Goal: Information Seeking & Learning: Learn about a topic

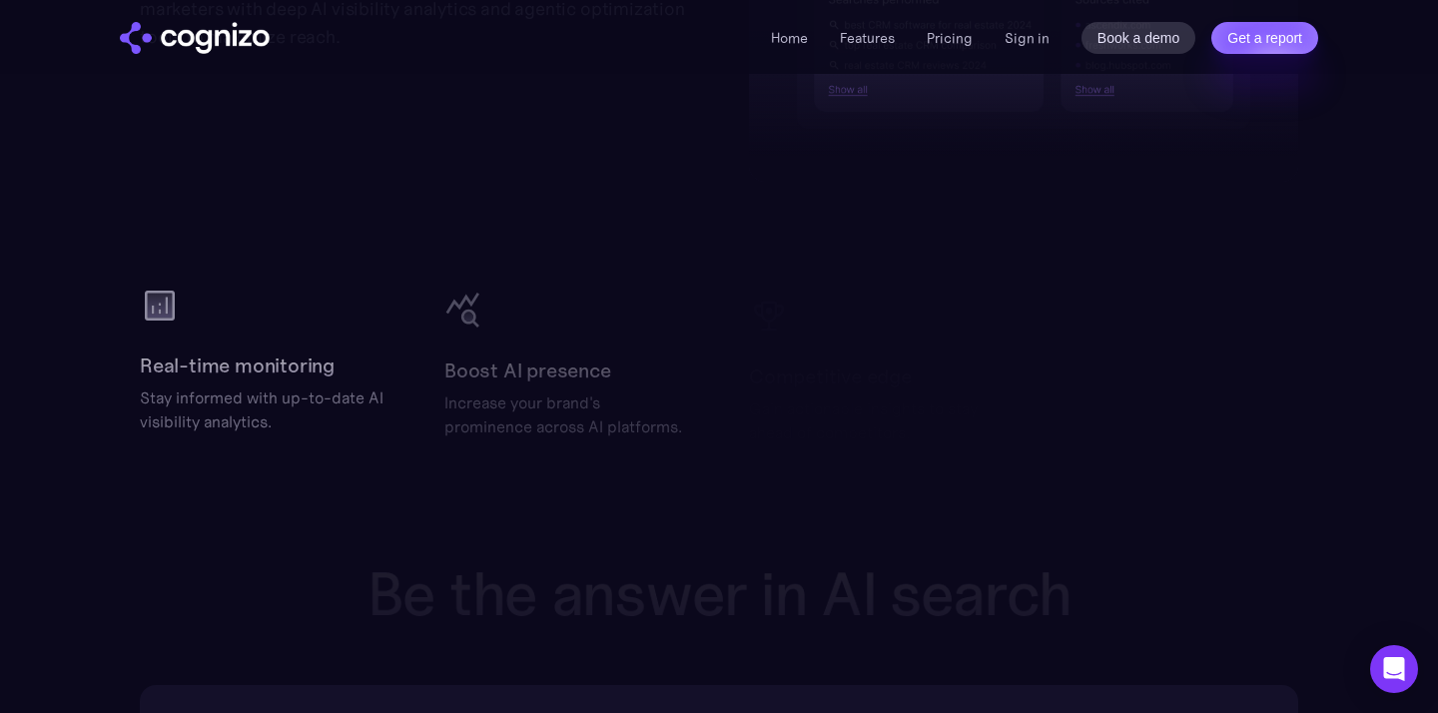
scroll to position [3048, 0]
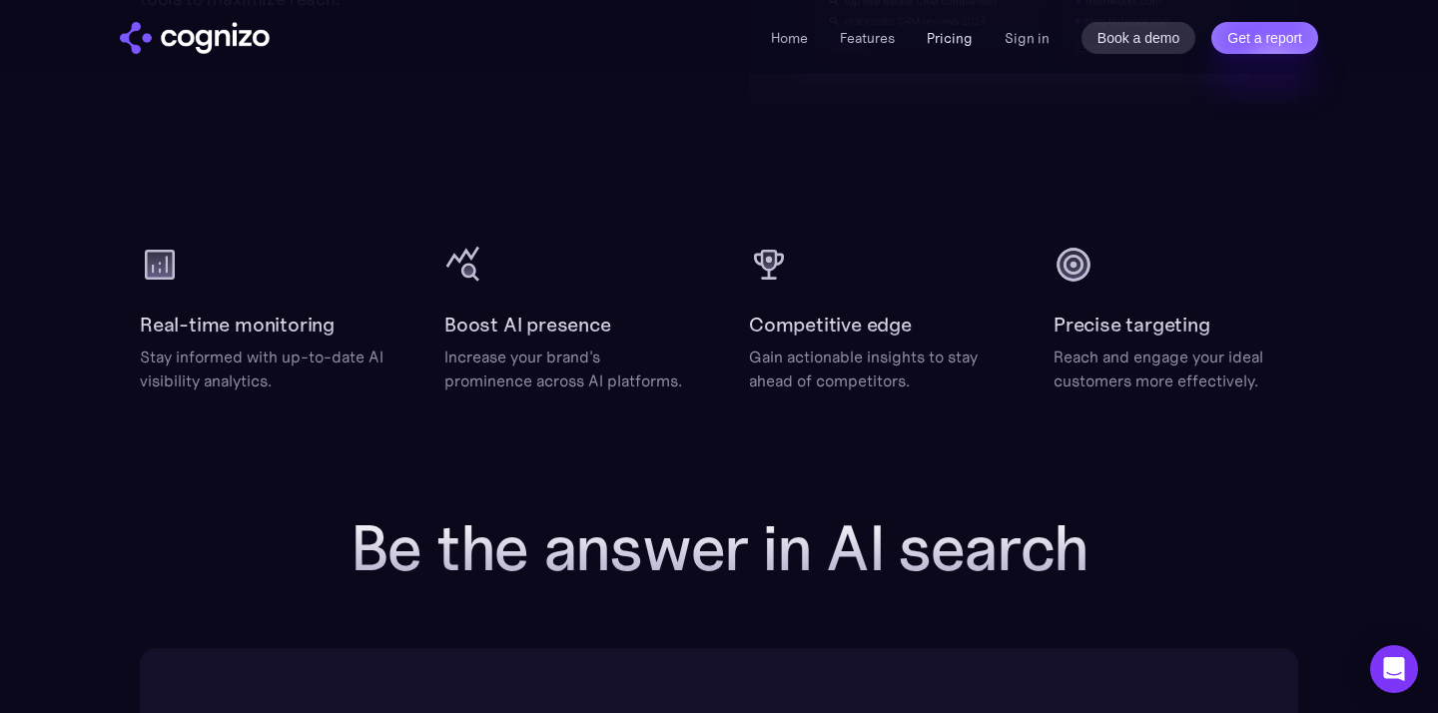
click at [950, 41] on link "Pricing" at bounding box center [950, 38] width 46 height 18
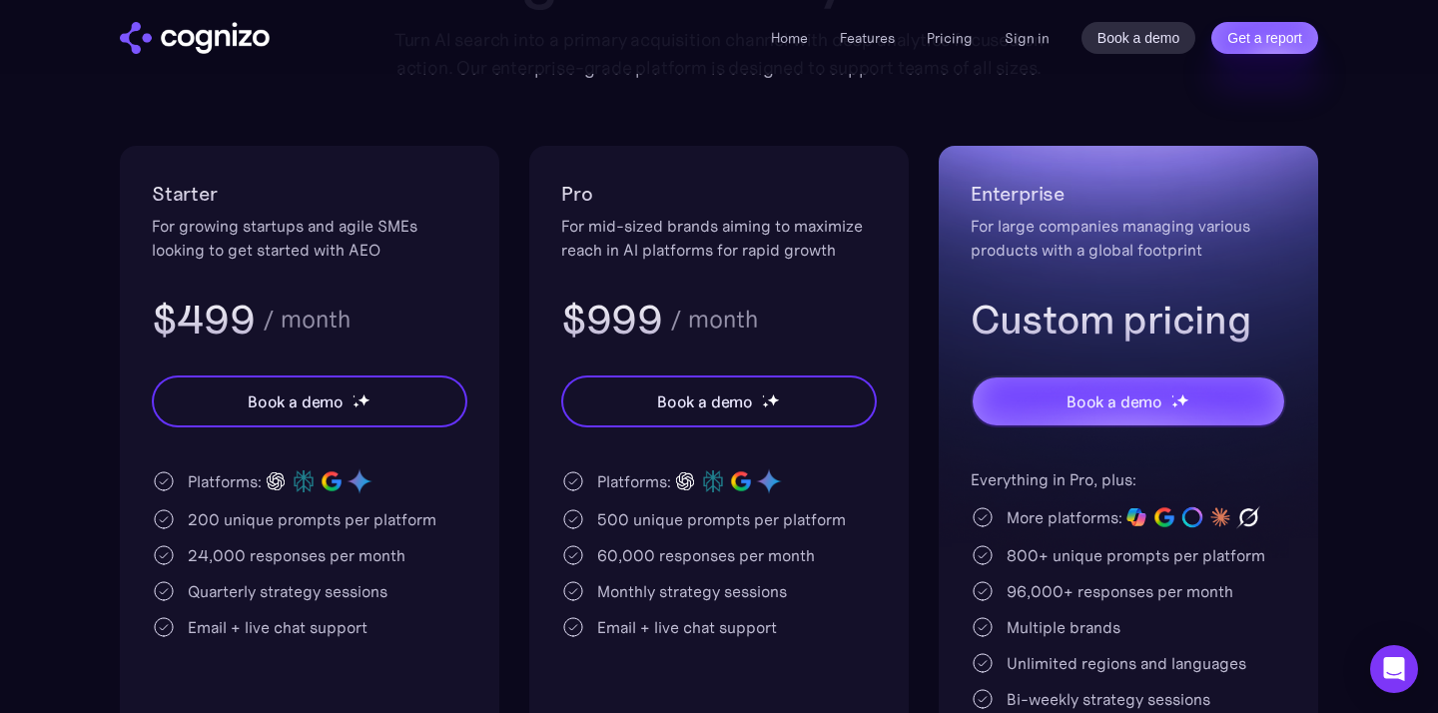
scroll to position [336, 0]
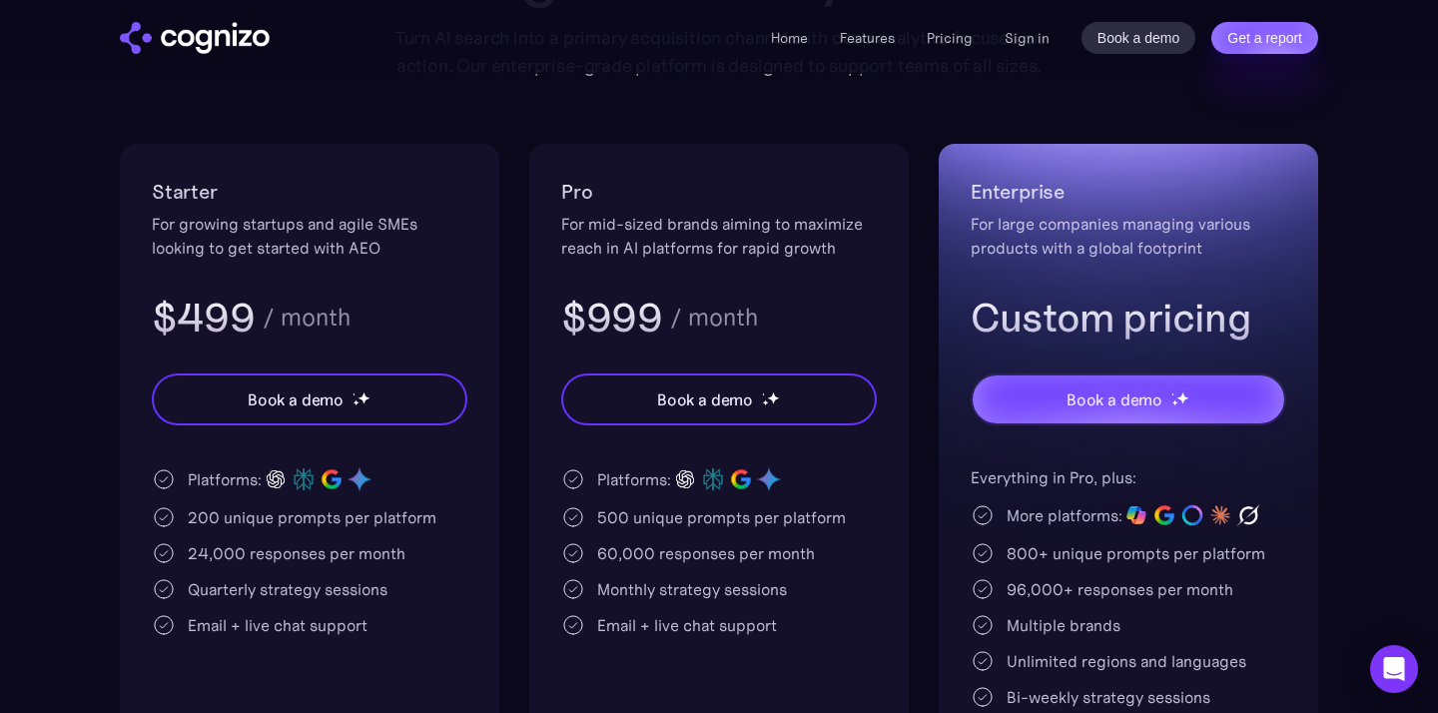
click at [926, 348] on div "Starter For growing startups and agile SMEs looking to get started with AEO $49…" at bounding box center [719, 510] width 1198 height 733
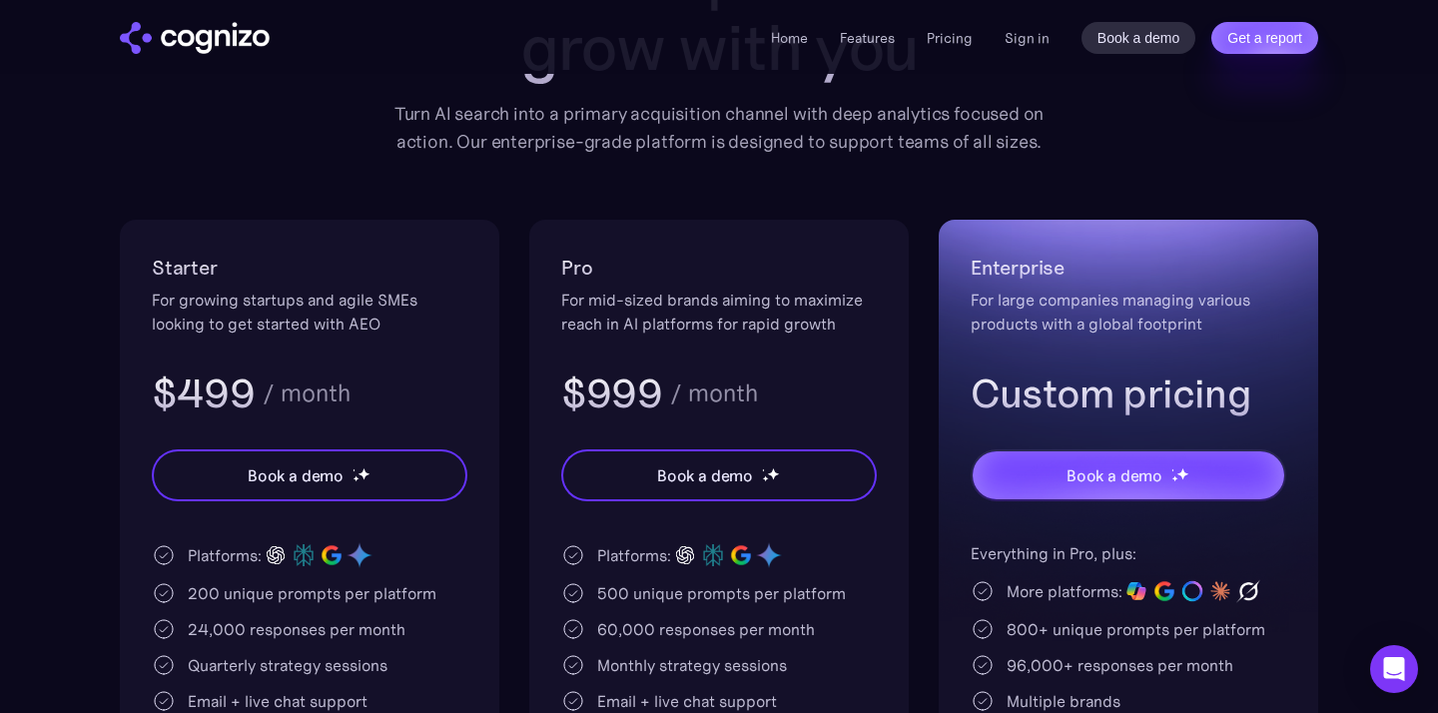
scroll to position [276, 0]
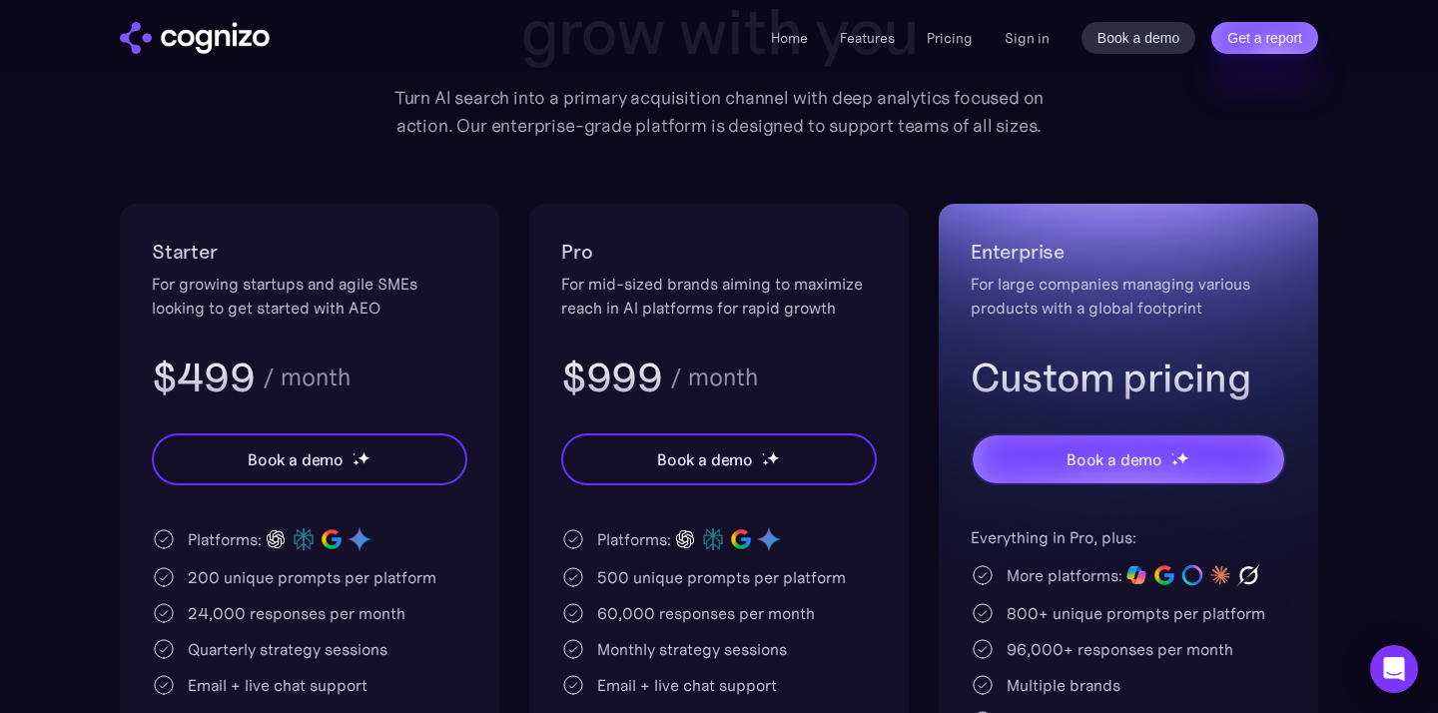
click at [635, 385] on h3 "$999" at bounding box center [611, 378] width 101 height 52
click at [678, 385] on div "/ month" at bounding box center [714, 377] width 88 height 24
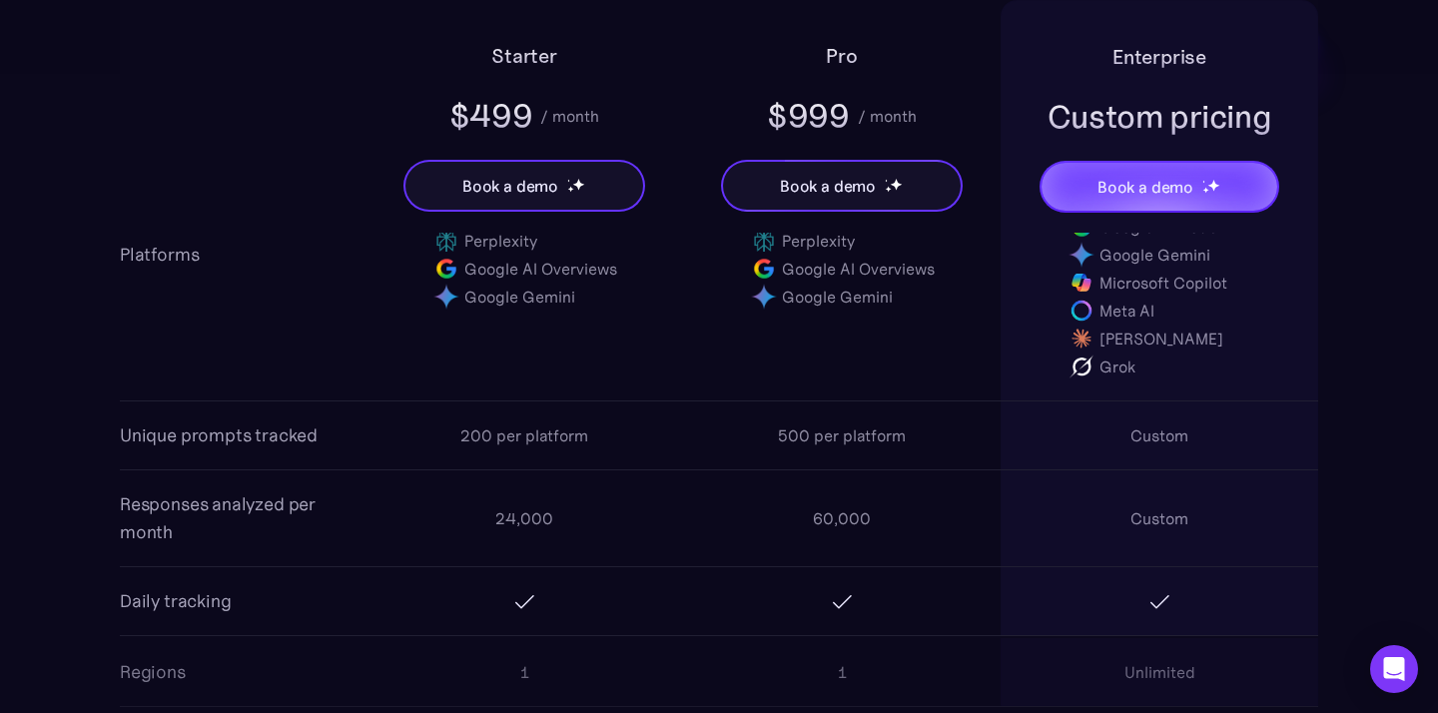
scroll to position [1553, 0]
click at [476, 430] on div "200 per platform" at bounding box center [524, 431] width 128 height 24
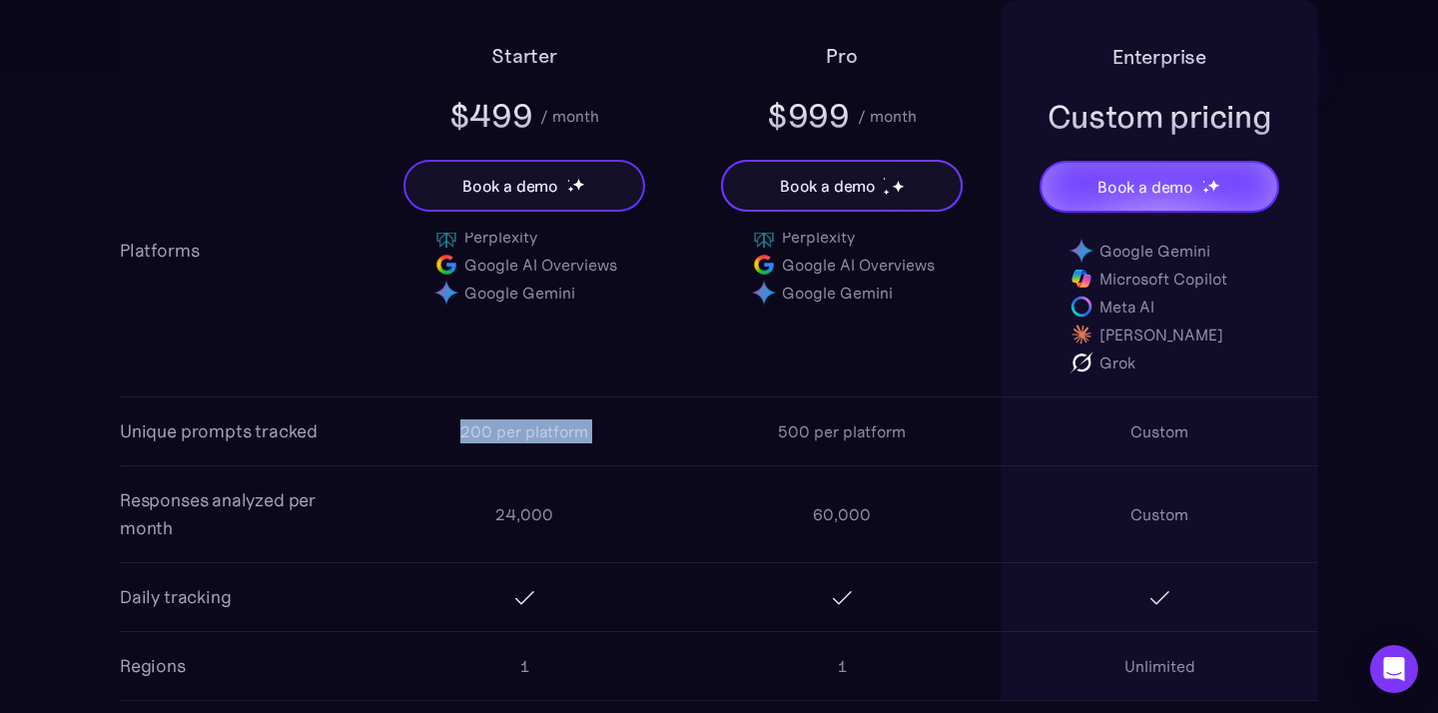
click at [476, 430] on div "200 per platform" at bounding box center [524, 431] width 128 height 24
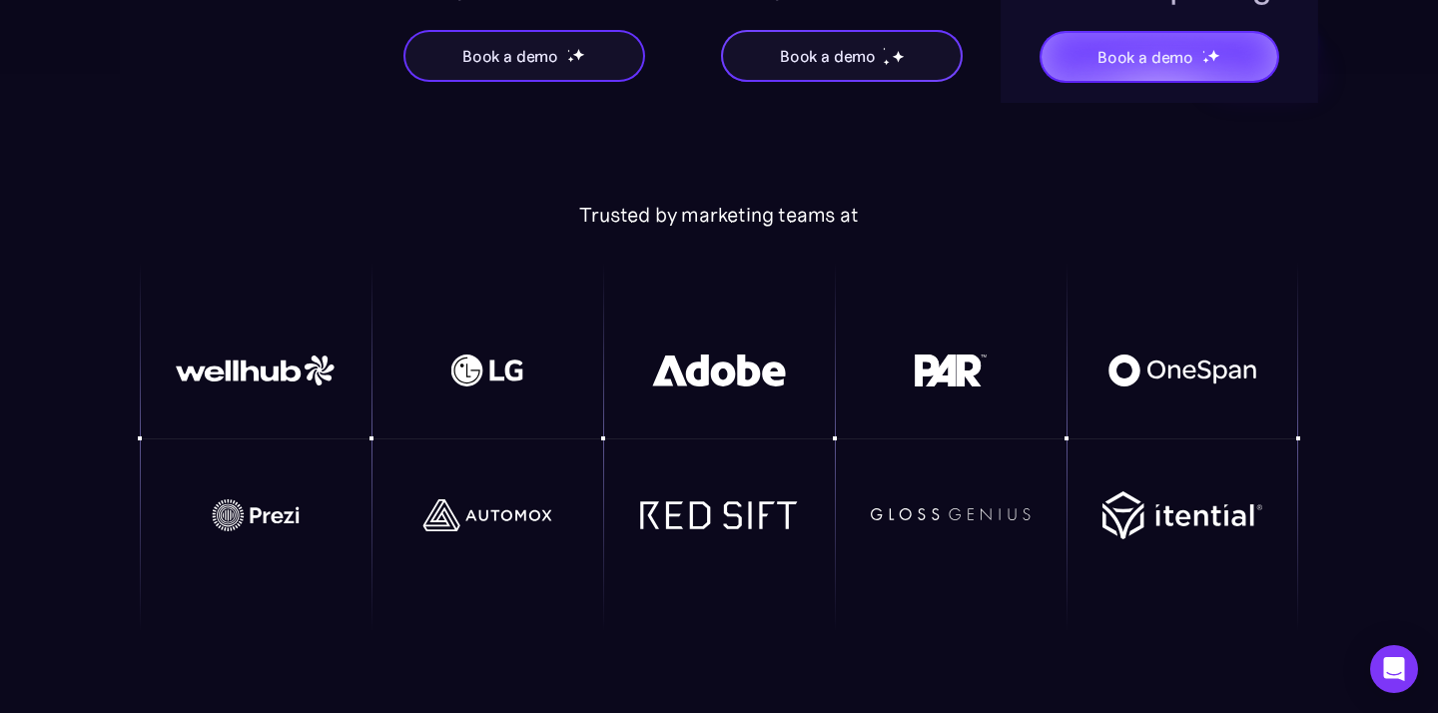
scroll to position [4287, 0]
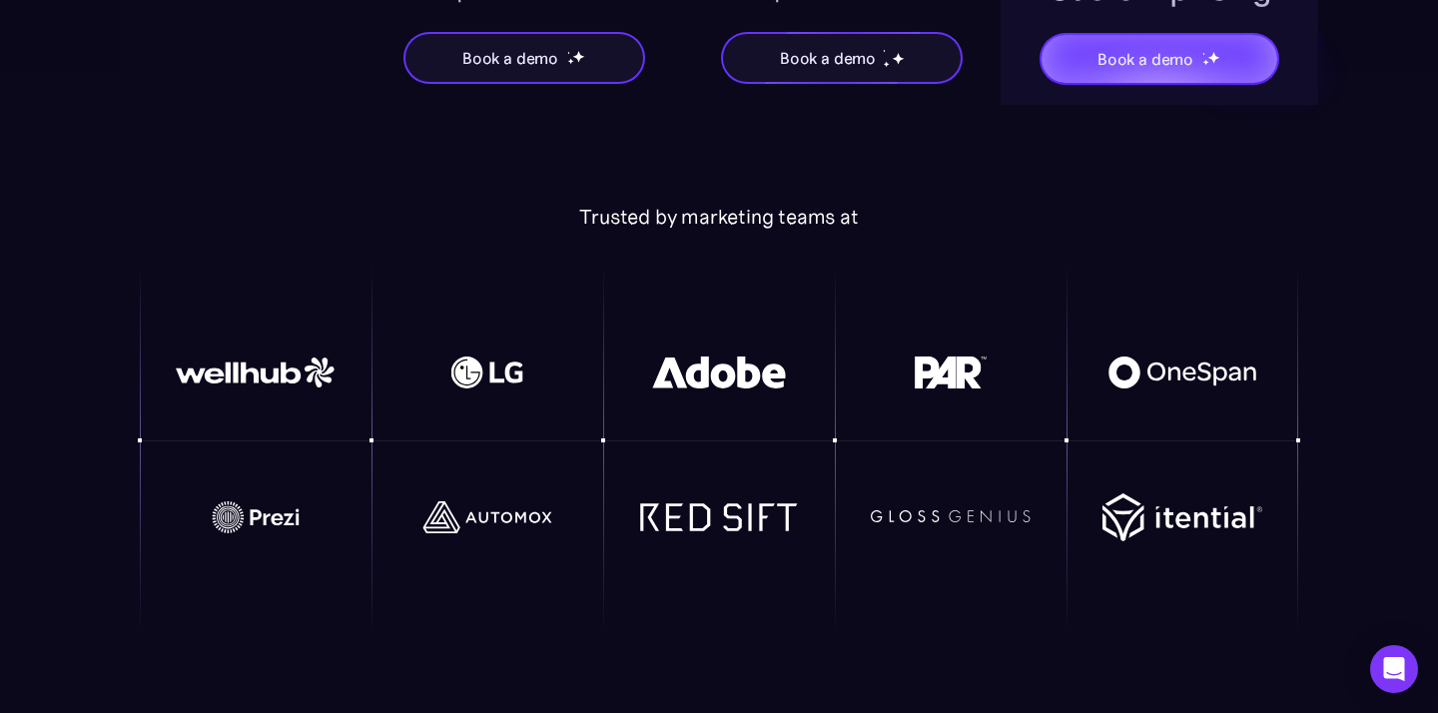
click at [769, 216] on div "Trusted by marketing teams at" at bounding box center [719, 217] width 1158 height 24
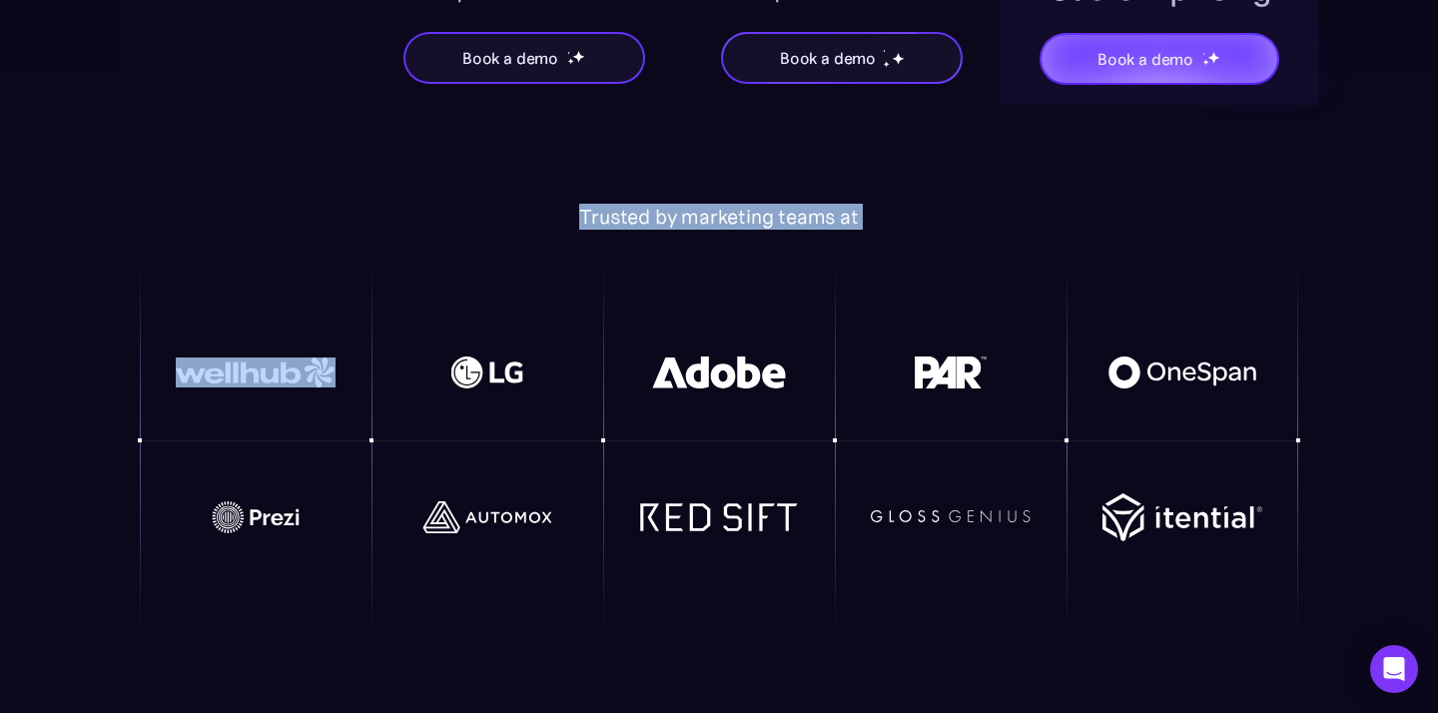
click at [769, 216] on div "Trusted by marketing teams at" at bounding box center [719, 217] width 1158 height 24
click at [803, 224] on div "Trusted by marketing teams at" at bounding box center [719, 217] width 1158 height 24
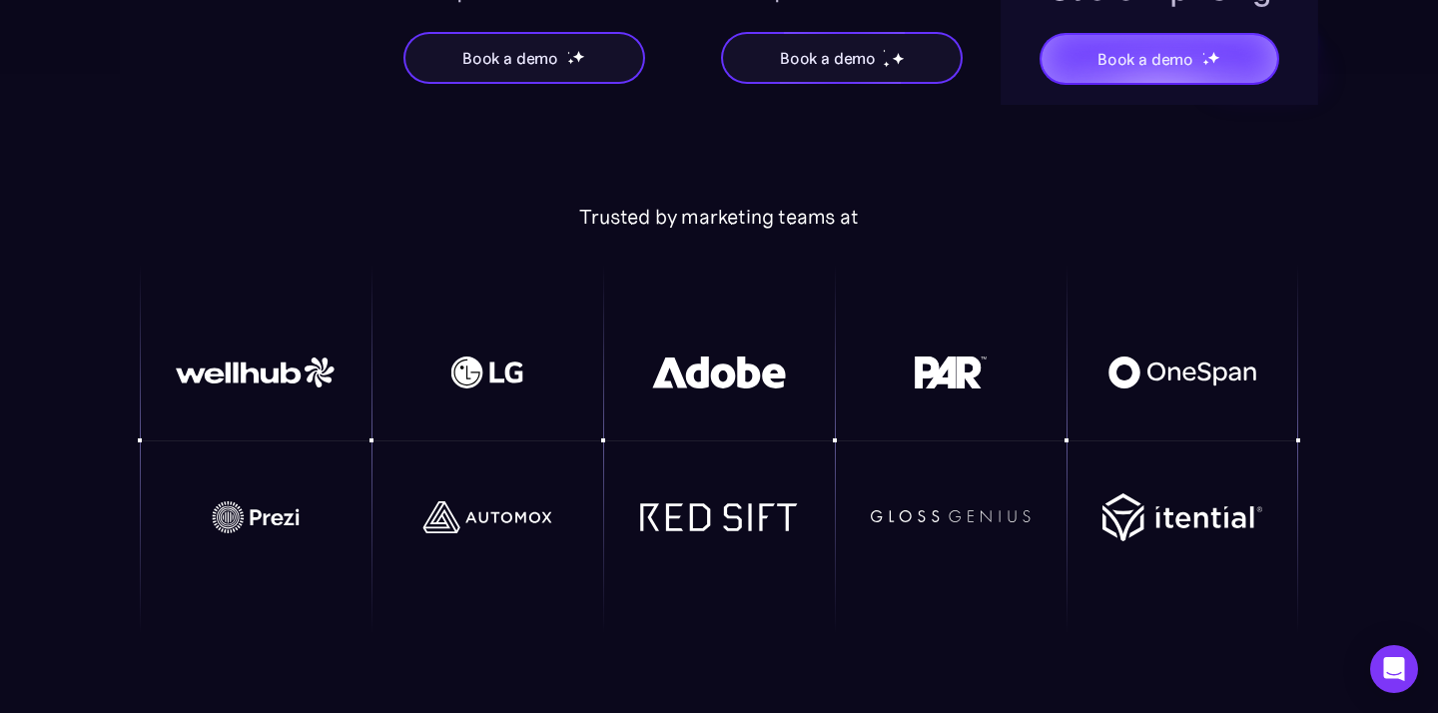
click at [783, 229] on div "Trusted by marketing teams at" at bounding box center [719, 217] width 1158 height 24
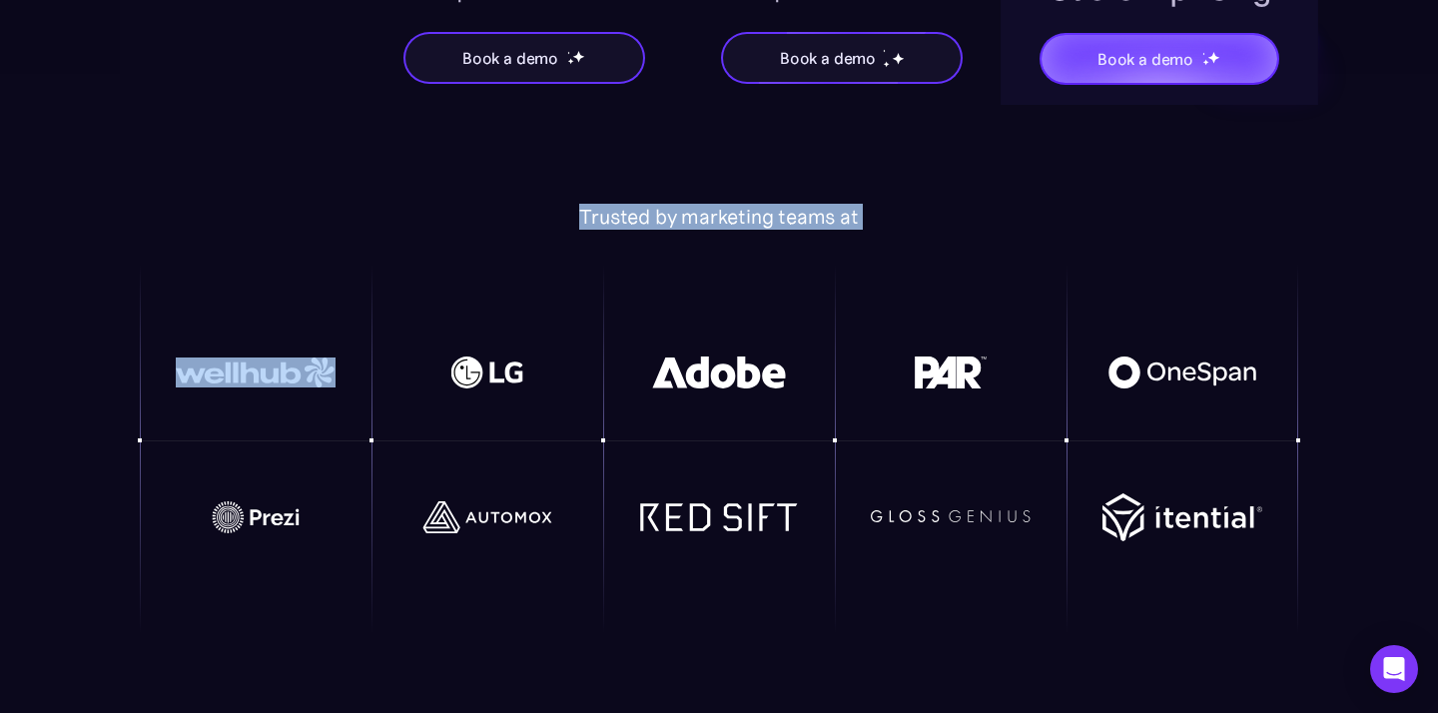
click at [783, 229] on div "Trusted by marketing teams at" at bounding box center [719, 217] width 1158 height 24
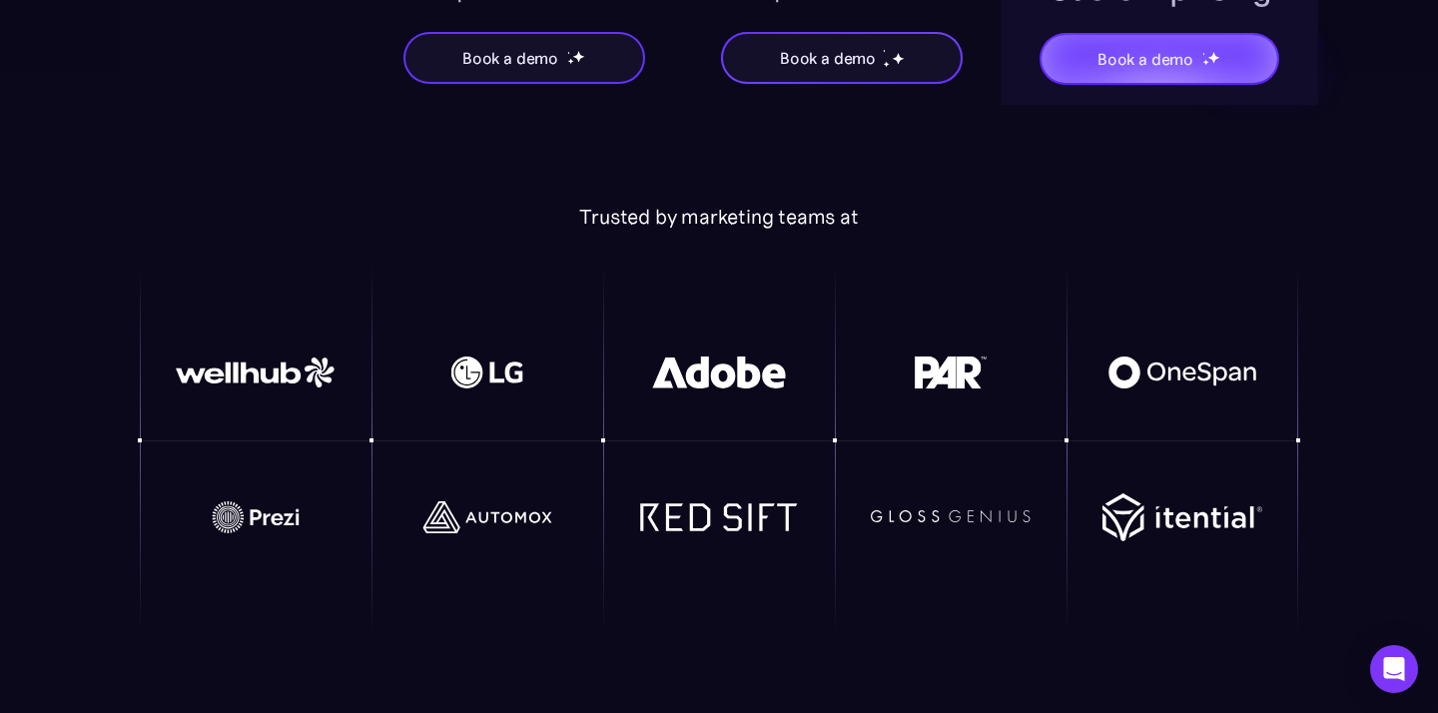
click at [747, 248] on div "Trusted by marketing teams at" at bounding box center [719, 419] width 1158 height 428
click at [763, 213] on div "Trusted by marketing teams at" at bounding box center [719, 217] width 1158 height 24
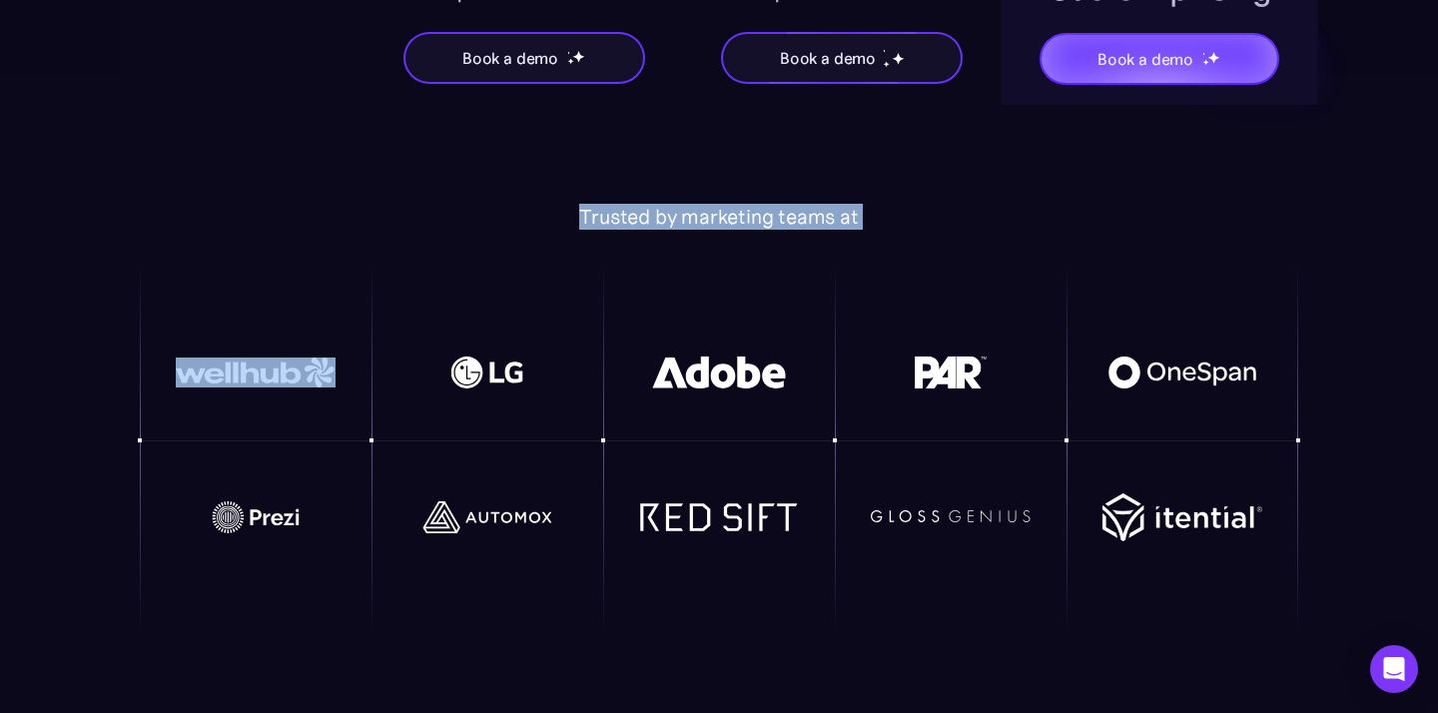
click at [763, 213] on div "Trusted by marketing teams at" at bounding box center [719, 217] width 1158 height 24
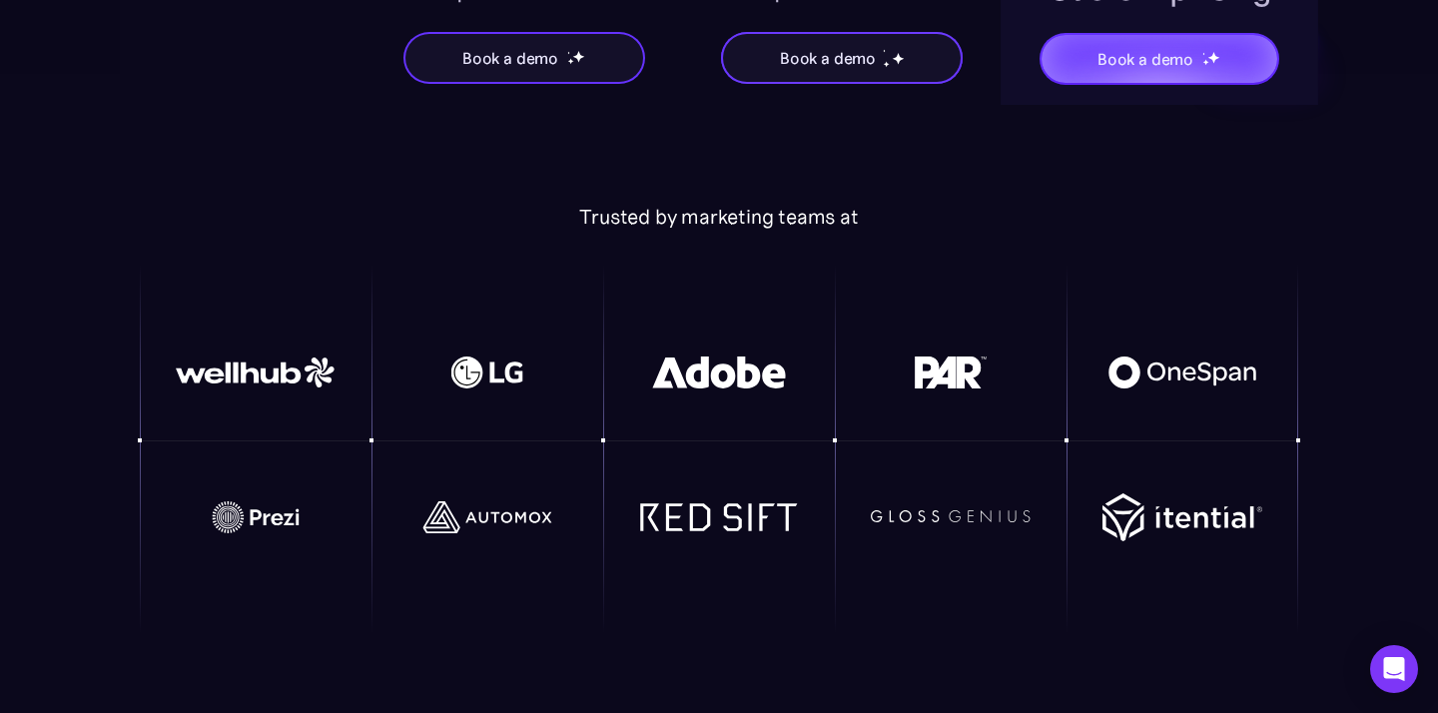
click at [784, 222] on div "Trusted by marketing teams at" at bounding box center [719, 217] width 1158 height 24
click at [974, 366] on img at bounding box center [951, 373] width 160 height 32
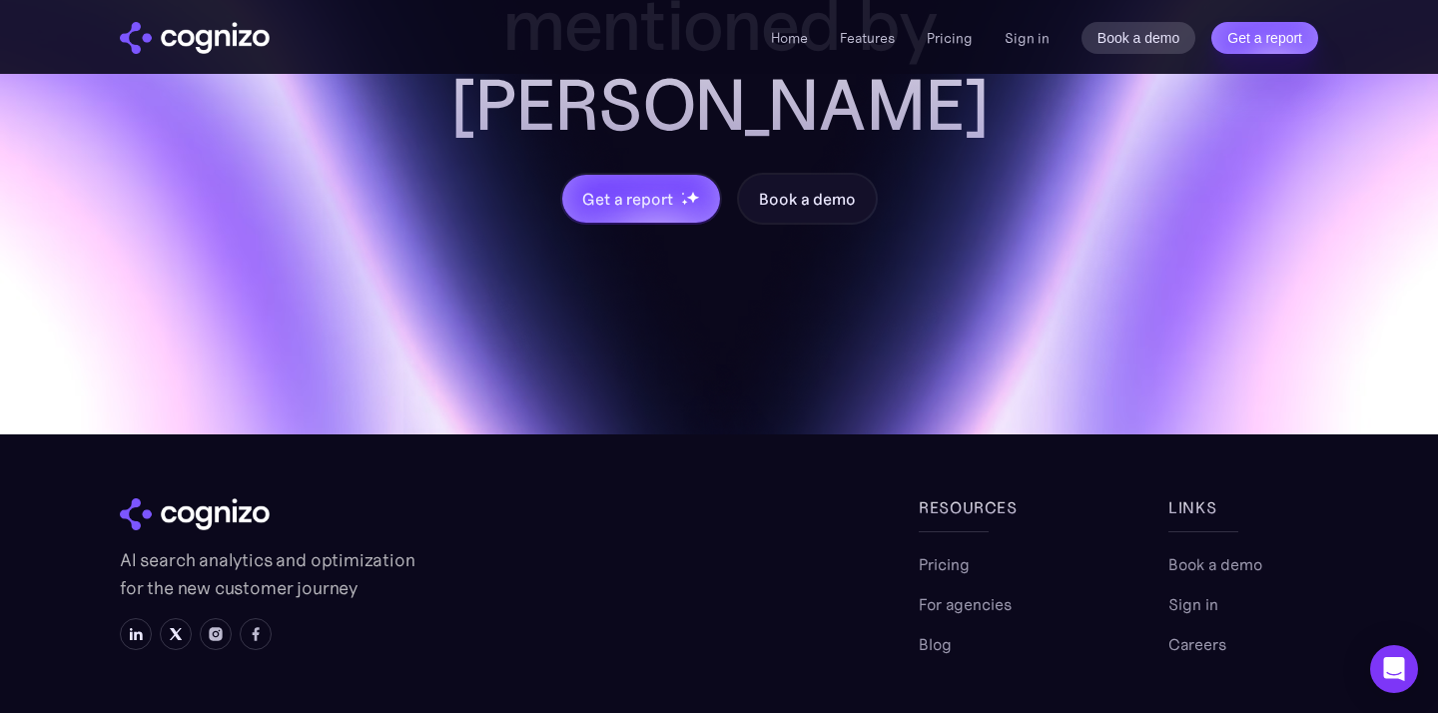
scroll to position [6729, 0]
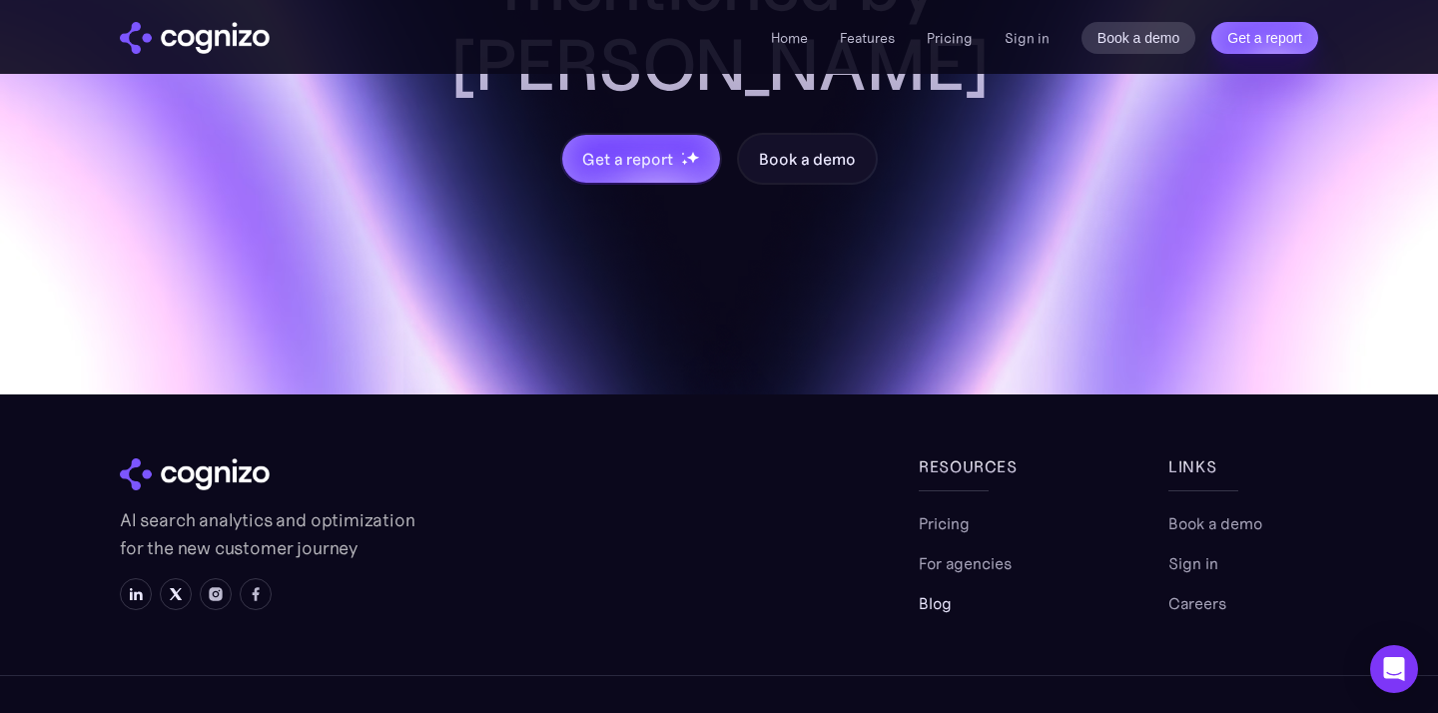
click at [934, 591] on link "Blog" at bounding box center [935, 603] width 33 height 24
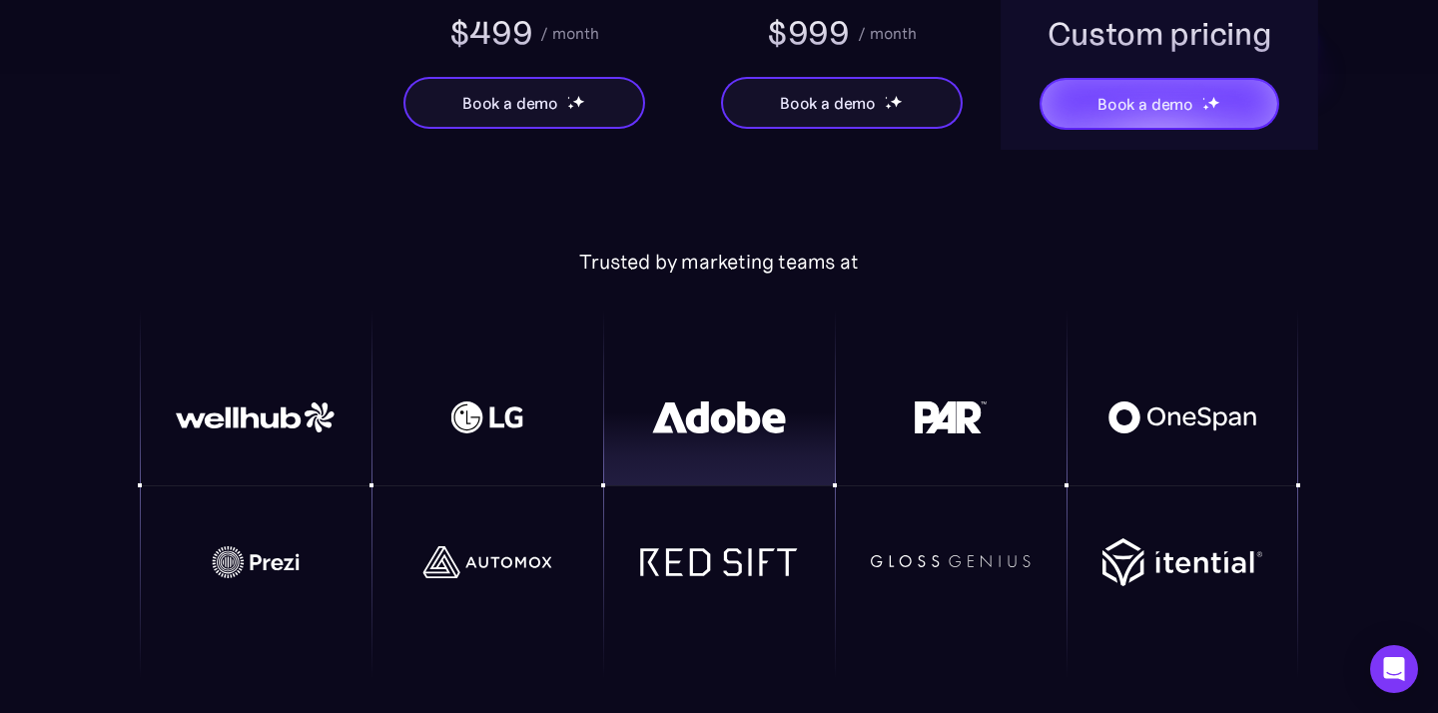
scroll to position [4254, 0]
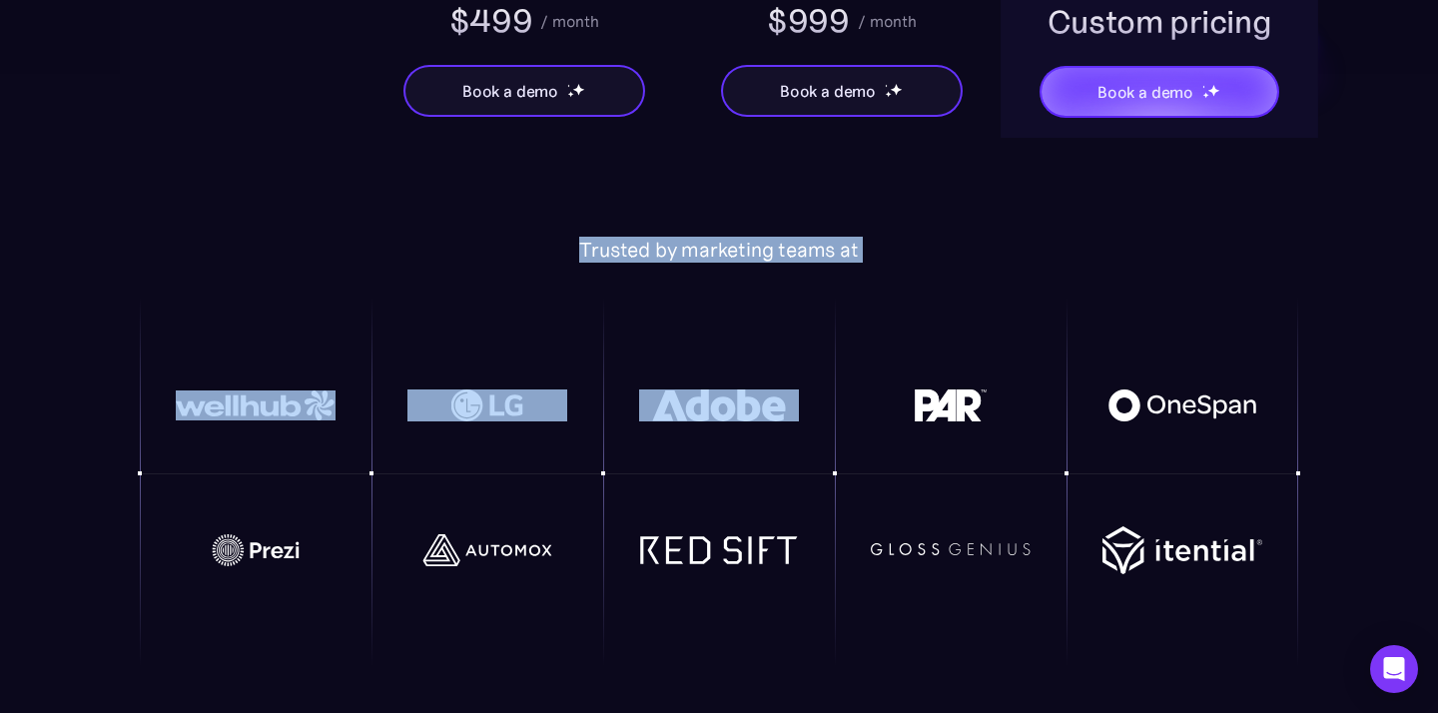
drag, startPoint x: 684, startPoint y: 343, endPoint x: 561, endPoint y: 228, distance: 168.2
click at [561, 238] on div "Trusted by marketing teams at" at bounding box center [719, 452] width 1158 height 428
click at [680, 320] on div at bounding box center [719, 386] width 232 height 177
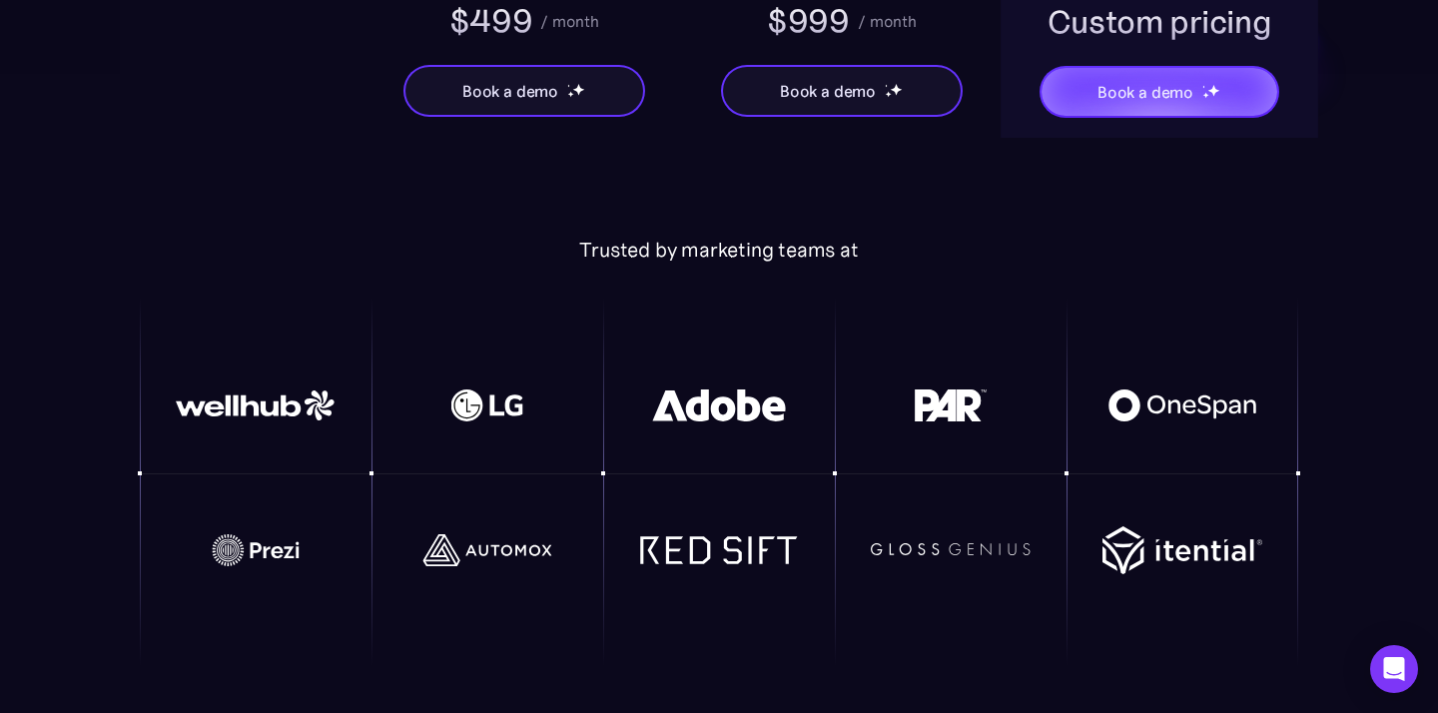
click at [897, 238] on div "Trusted by marketing teams at" at bounding box center [719, 452] width 1158 height 428
click at [835, 238] on div "Trusted by marketing teams at" at bounding box center [719, 250] width 1158 height 24
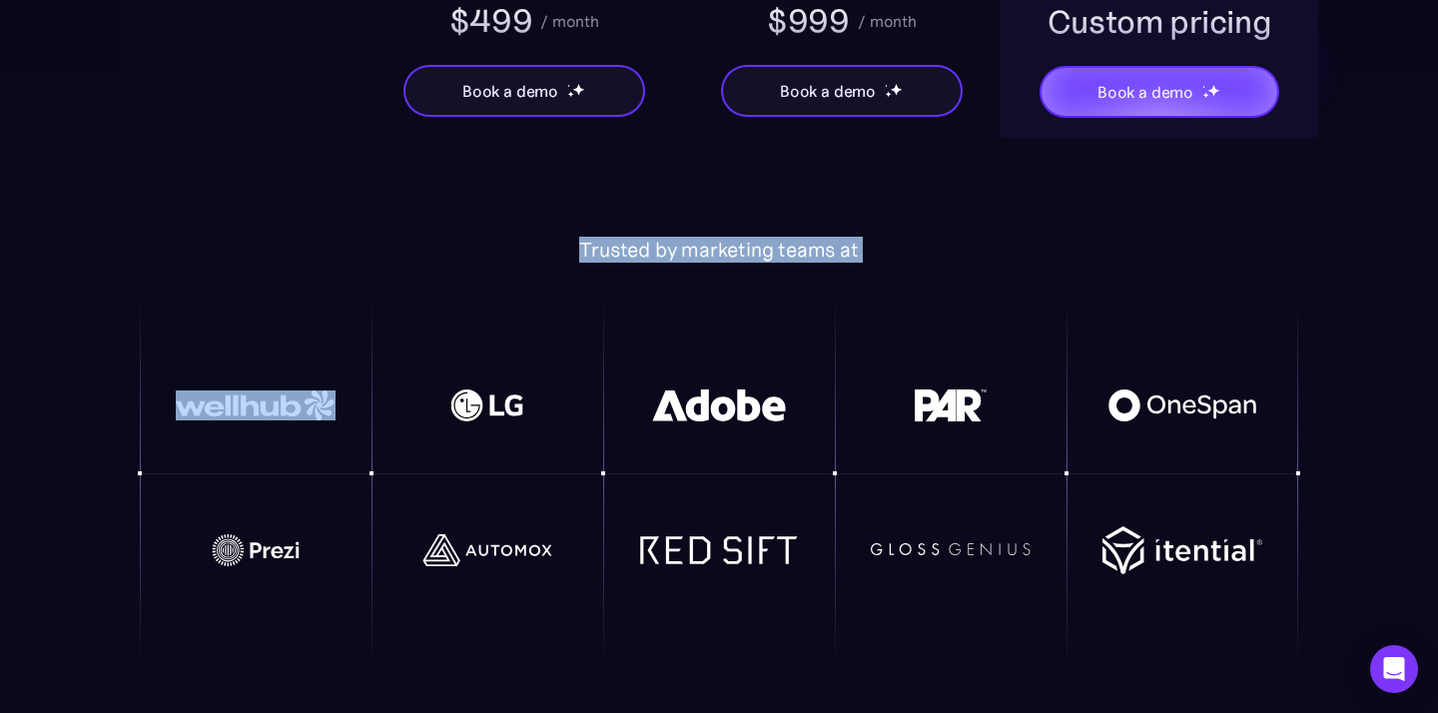
click at [835, 238] on div "Trusted by marketing teams at" at bounding box center [719, 250] width 1158 height 24
click at [893, 238] on div "Trusted by marketing teams at" at bounding box center [719, 250] width 1158 height 24
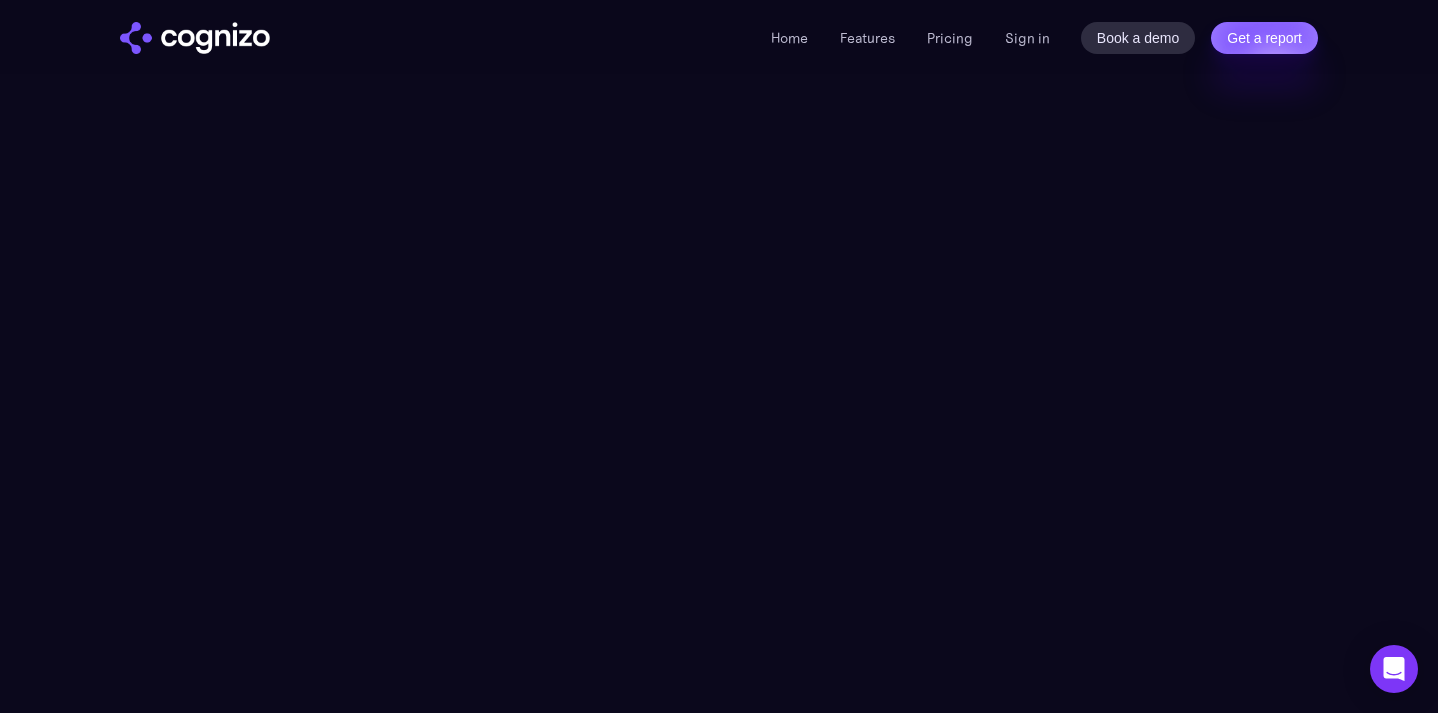
scroll to position [0, 0]
